Goal: Information Seeking & Learning: Learn about a topic

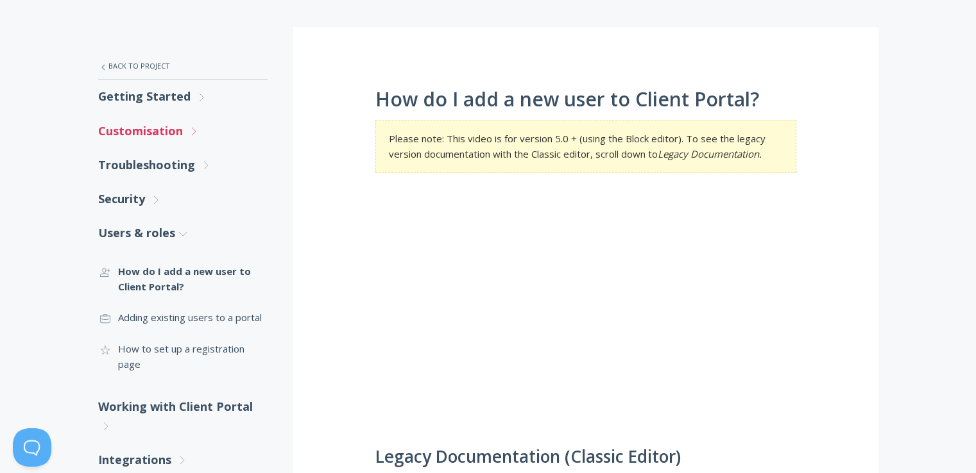
click at [169, 136] on link "Customisation .st0{fill:none;stroke:#000000;stroke-width:2;stroke-miterlimit:10…" at bounding box center [182, 131] width 169 height 34
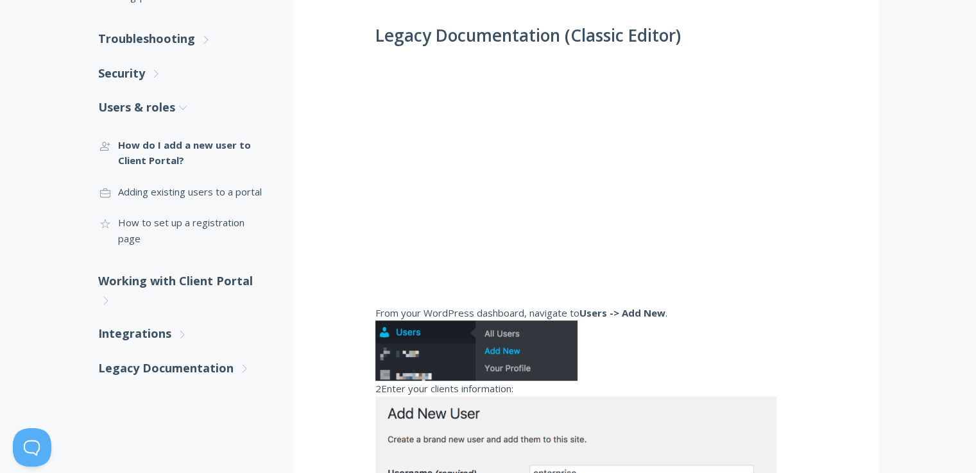
scroll to position [641, 0]
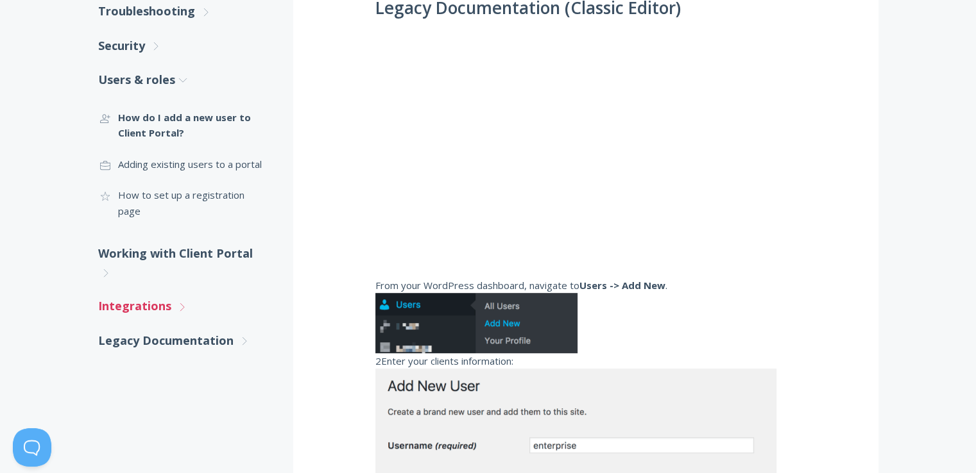
click at [146, 298] on link "Integrations .st0{fill:none;stroke:#000000;stroke-width:2;stroke-miterlimit:10;…" at bounding box center [182, 306] width 169 height 34
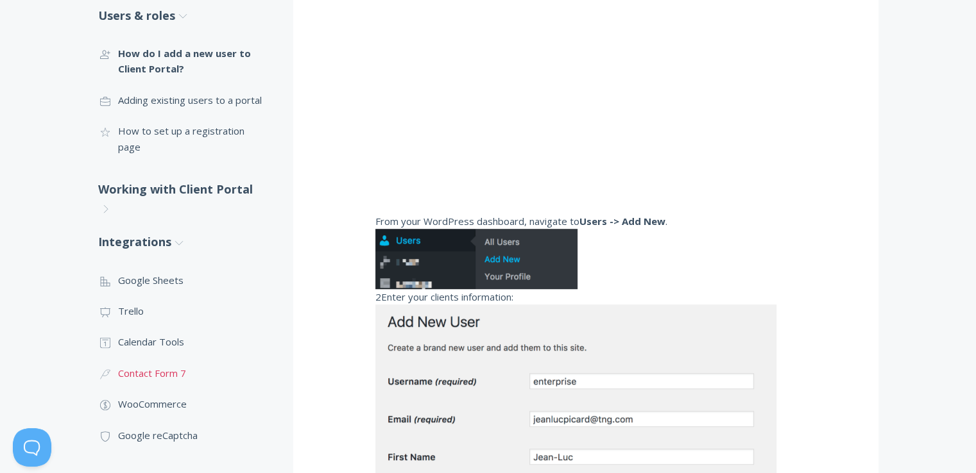
click at [161, 358] on link ".cls-1{fill:none;stroke:#000;stroke-miterlimit:10;stroke-width:2px;} 3. Communi…" at bounding box center [182, 373] width 169 height 31
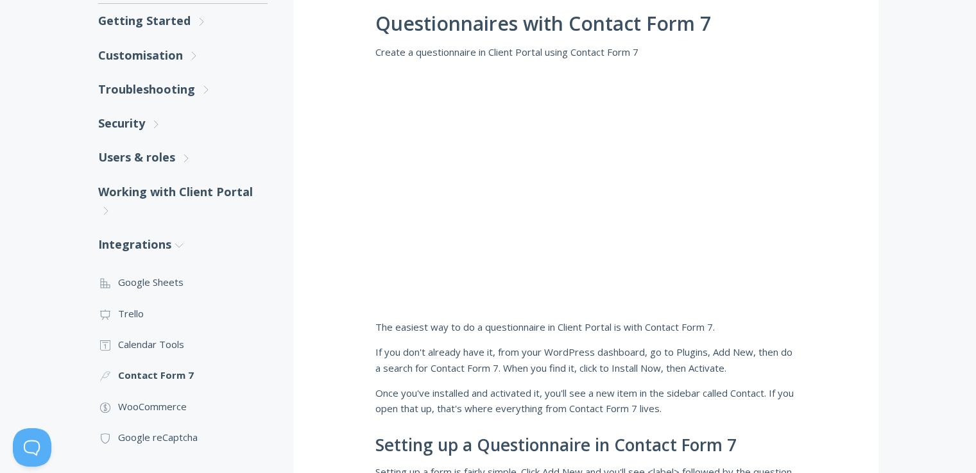
scroll to position [264, 0]
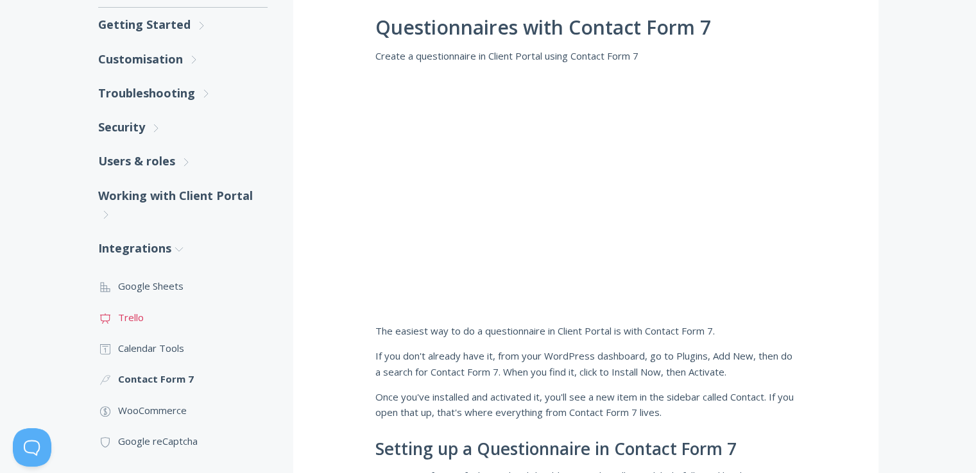
click at [126, 317] on link ".st0{fill:none;stroke:#000000;stroke-width:2;stroke-miterlimit:10;} Untitled-13…" at bounding box center [182, 317] width 169 height 31
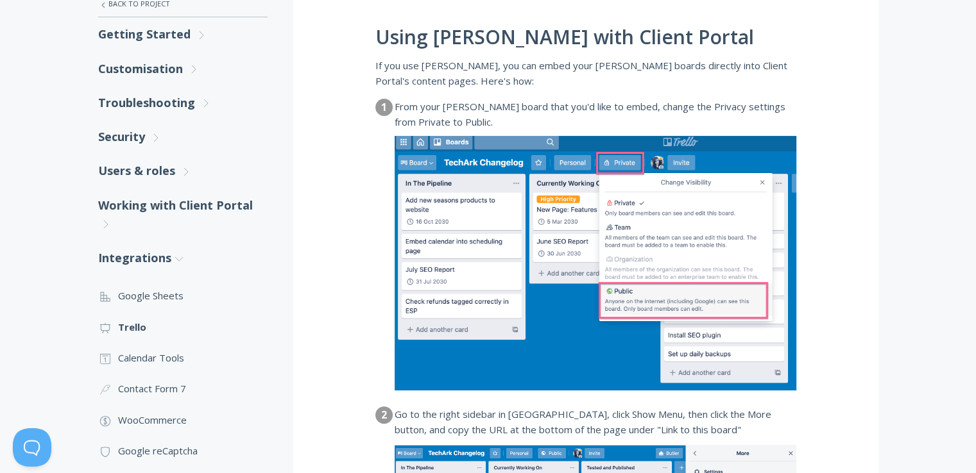
scroll to position [257, 0]
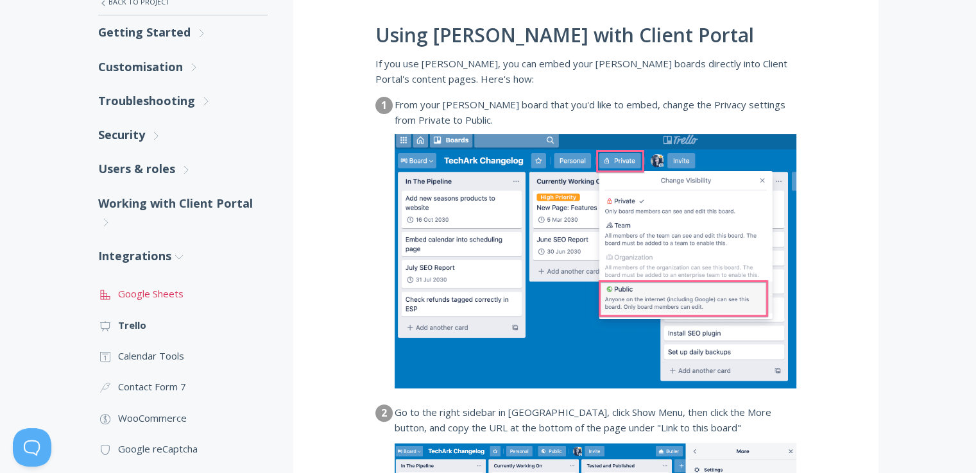
click at [167, 291] on link ".st0{fill:none;stroke:#000000;stroke-width:2;stroke-miterlimit:10;} 2. Design -…" at bounding box center [182, 293] width 169 height 31
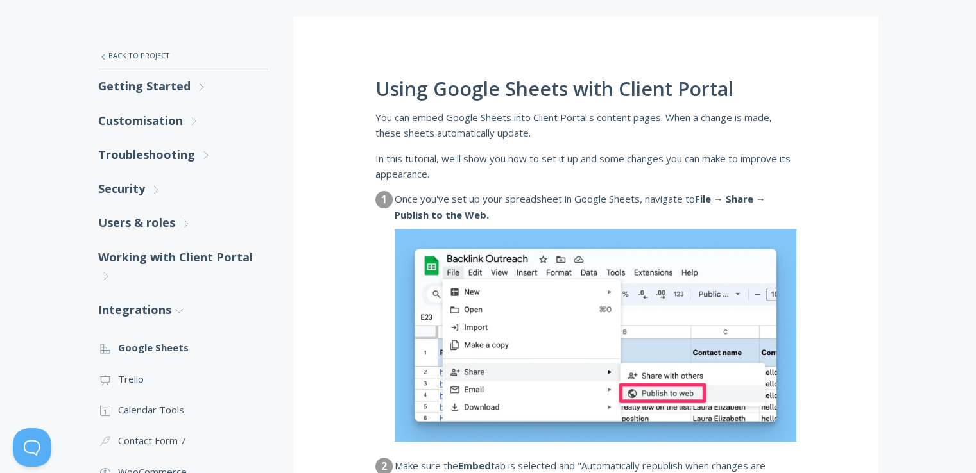
scroll to position [321, 0]
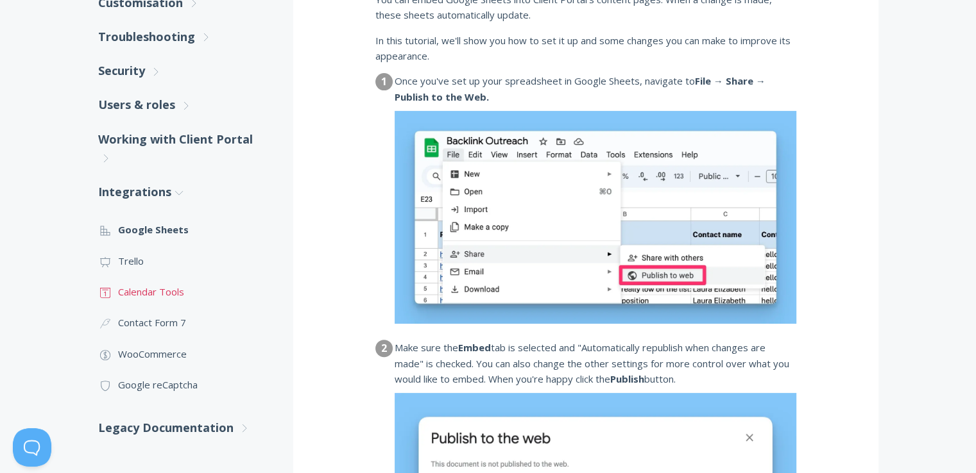
click at [175, 294] on link ".st0{fill:none;stroke:#000000;stroke-width:2;stroke-miterlimit:10;} Untitled-18…" at bounding box center [182, 291] width 169 height 31
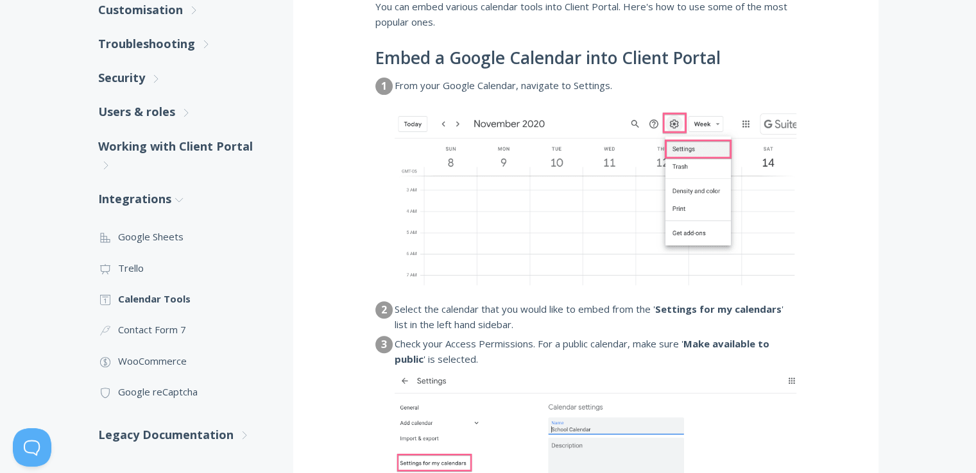
scroll to position [373, 0]
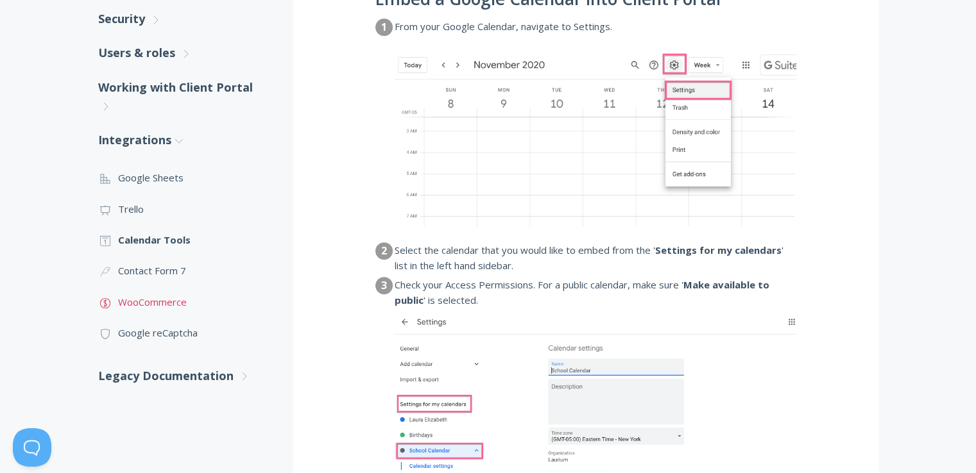
click at [167, 299] on link ".st0{fill:none;stroke:#000000;stroke-width:2;stroke-miterlimit:10;} Financial W…" at bounding box center [182, 302] width 169 height 31
